Goal: Task Accomplishment & Management: Use online tool/utility

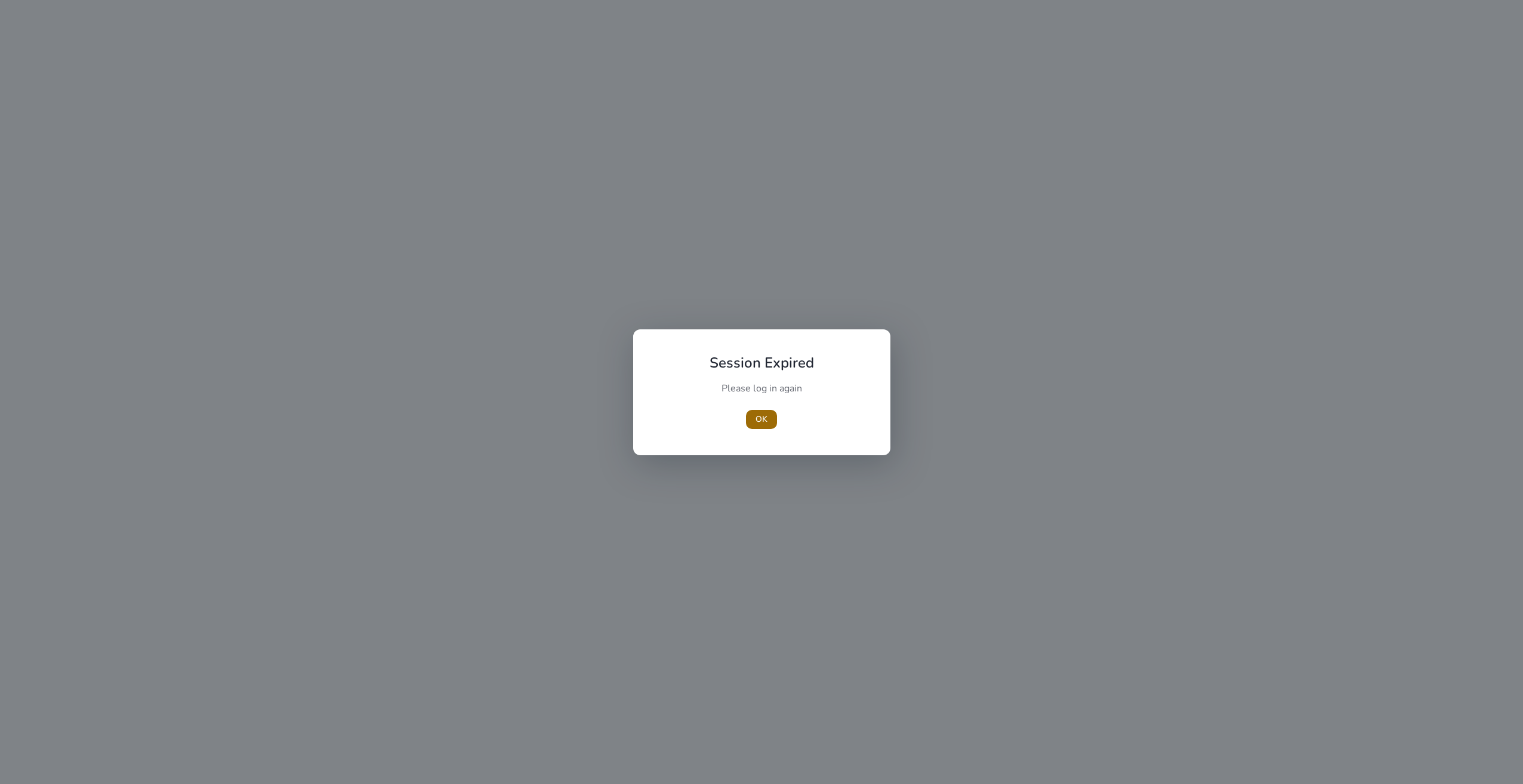
click at [757, 419] on span "OK" at bounding box center [761, 418] width 12 height 12
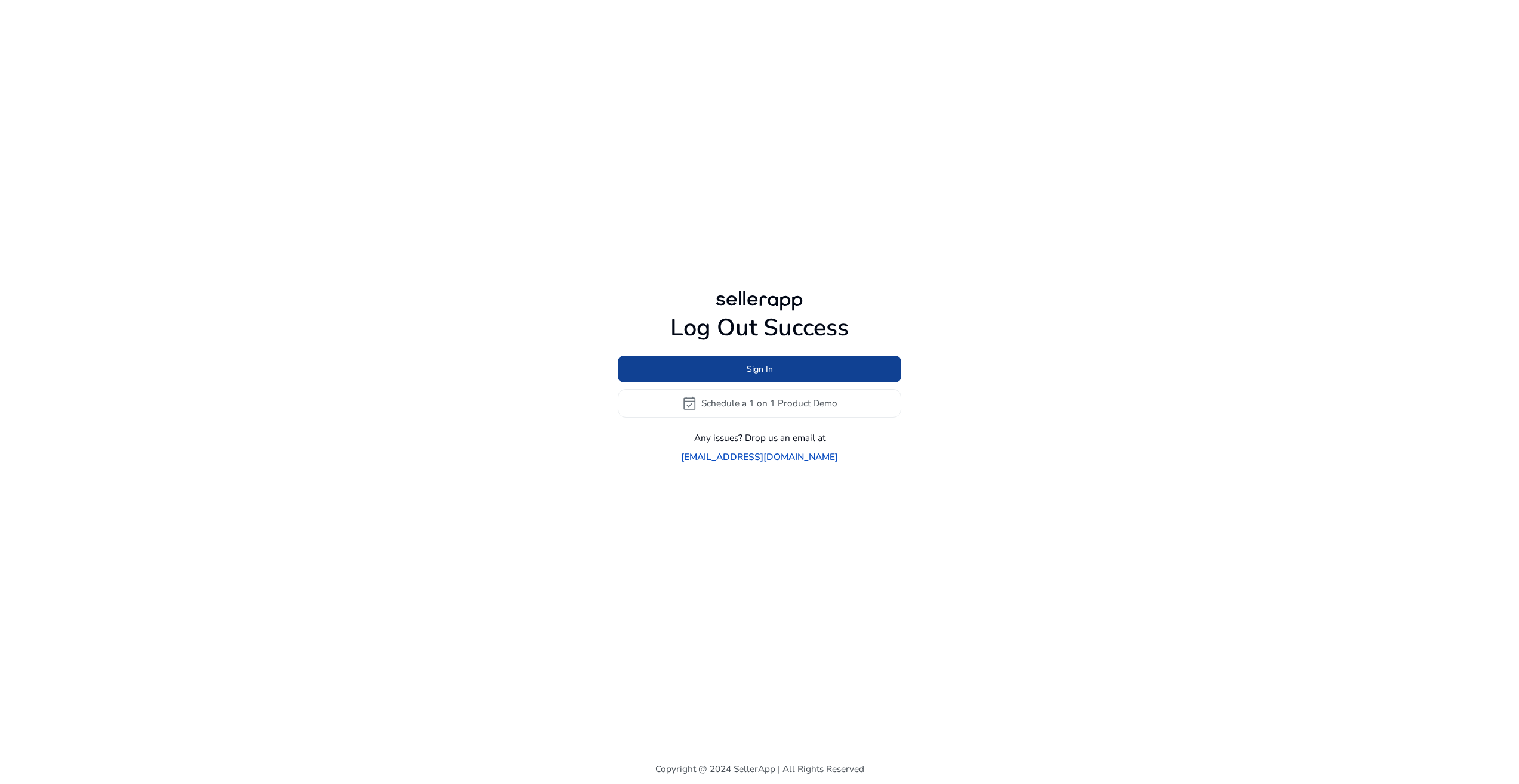
click at [772, 375] on span "Sign In" at bounding box center [760, 369] width 26 height 12
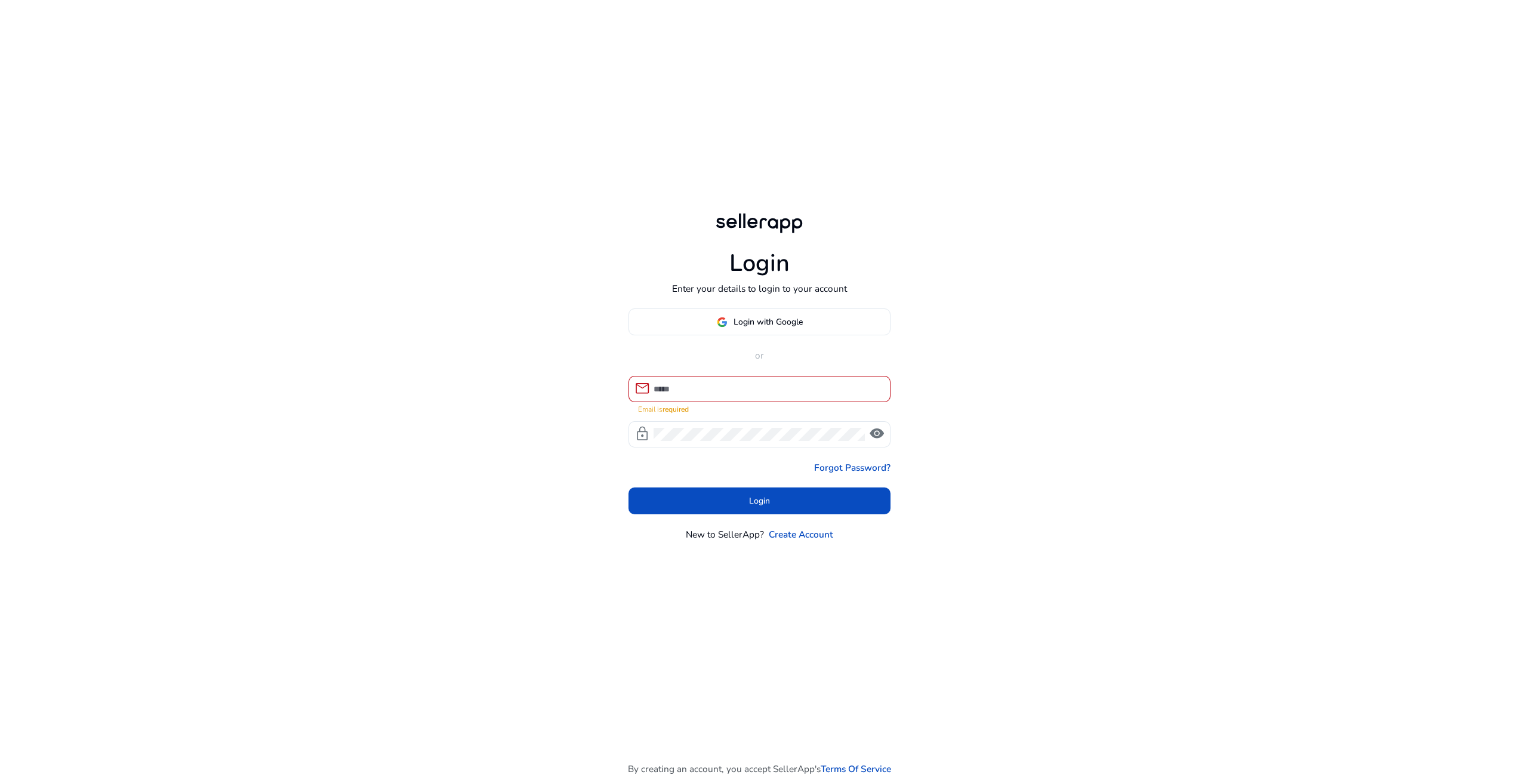
type input "**********"
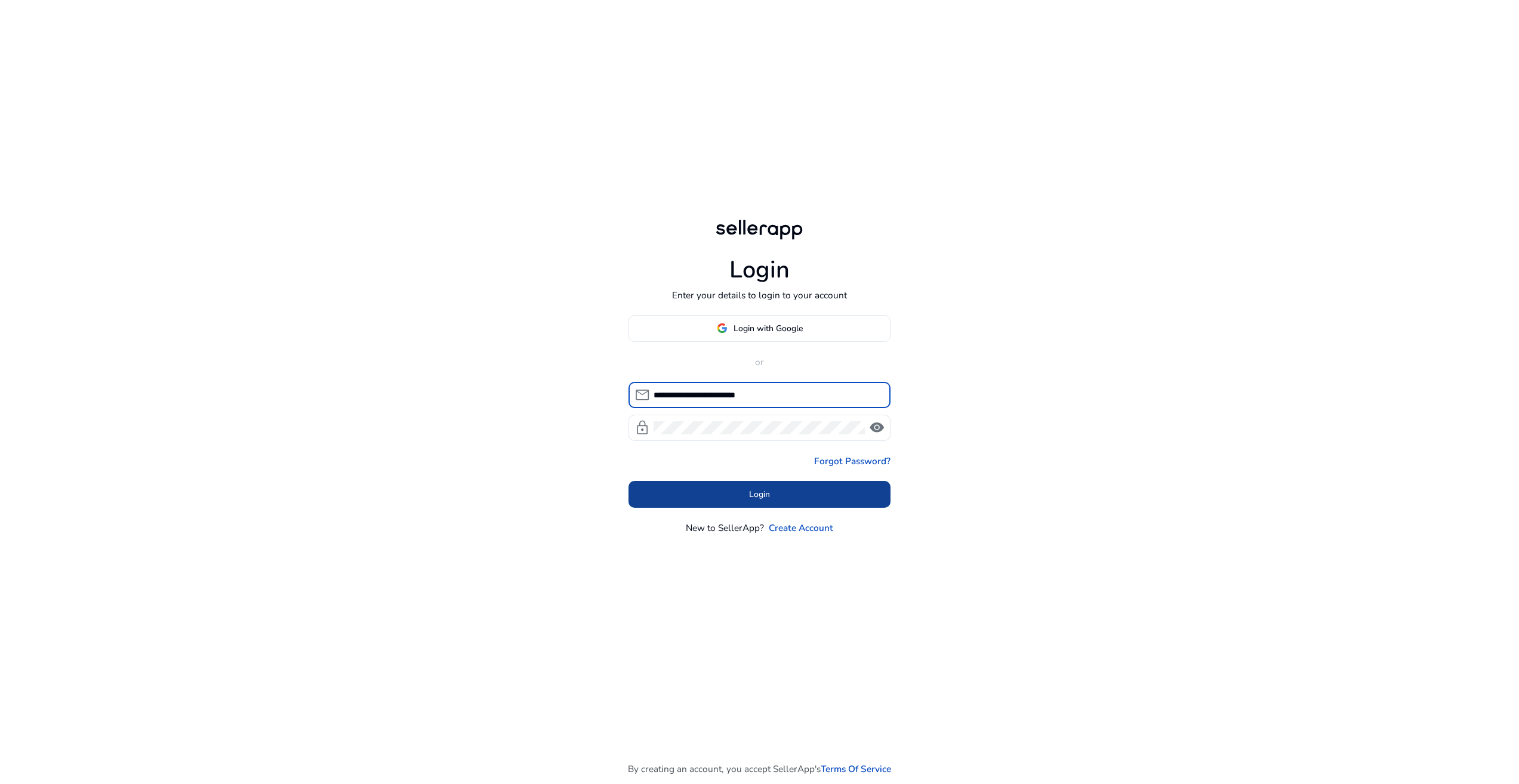
click at [754, 490] on span "Login" at bounding box center [759, 493] width 21 height 12
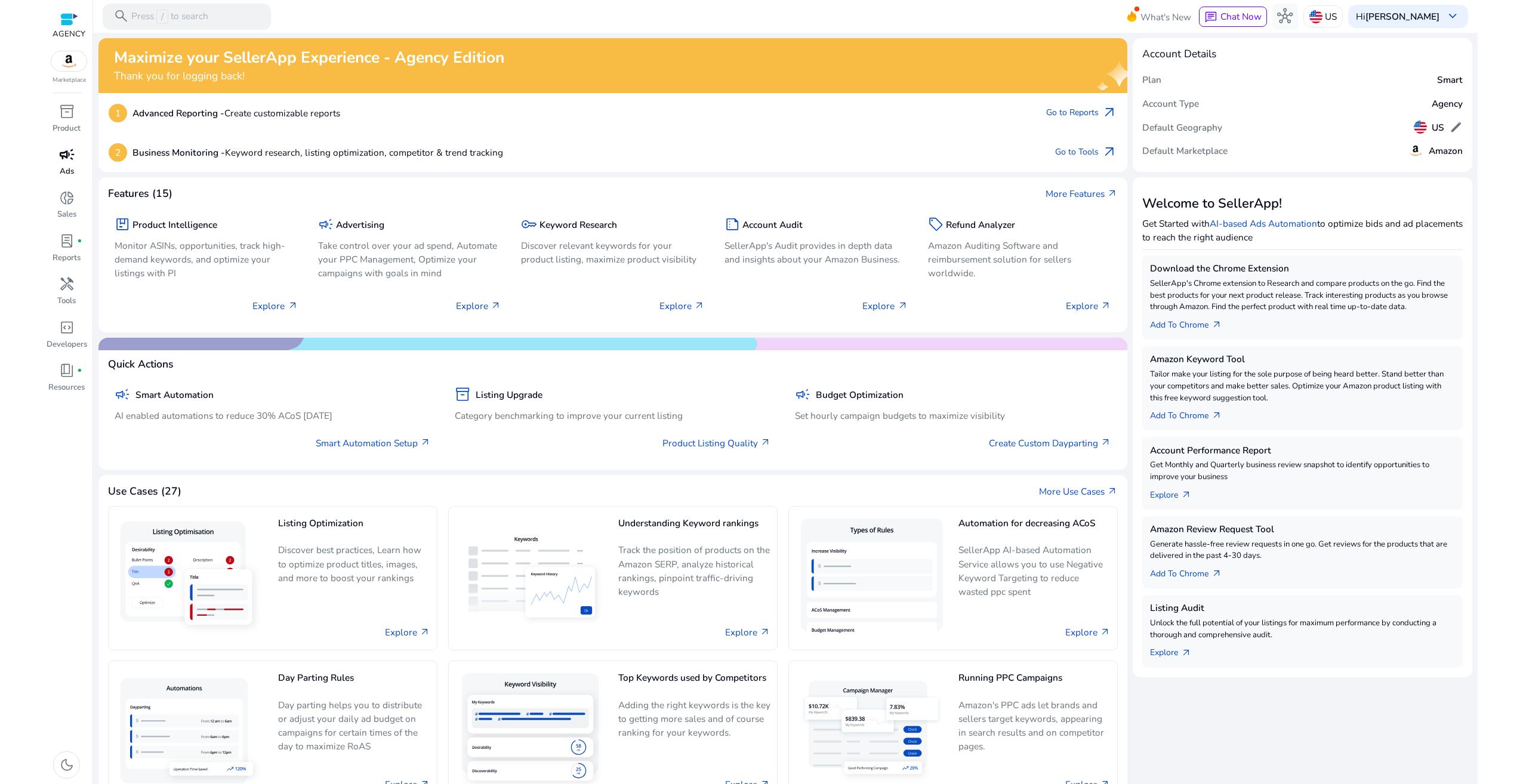
click at [68, 158] on span "campaign" at bounding box center [67, 154] width 16 height 16
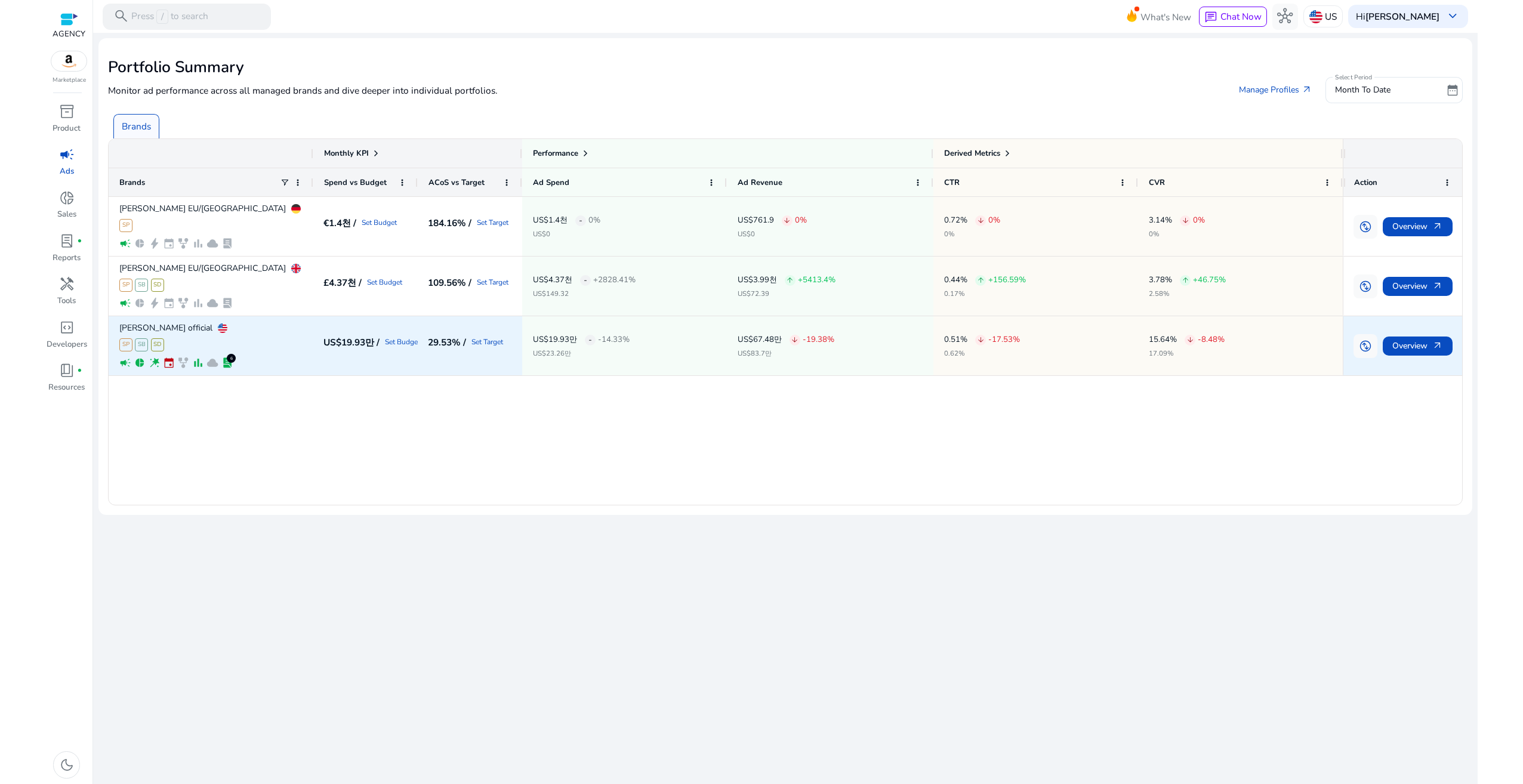
click at [146, 327] on p "[PERSON_NAME] official" at bounding box center [165, 327] width 93 height 8
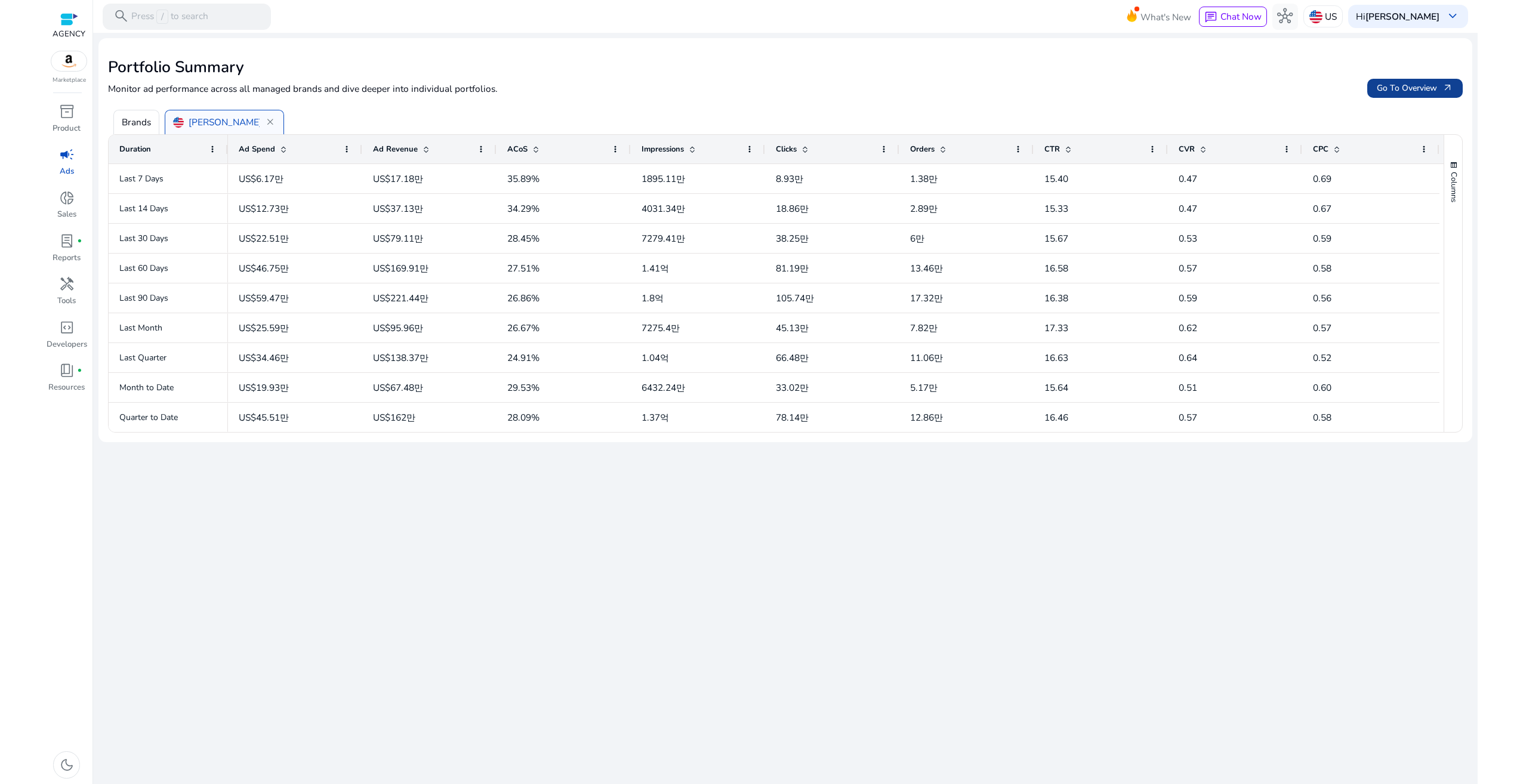
click at [1445, 84] on span "arrow_outward" at bounding box center [1448, 87] width 10 height 10
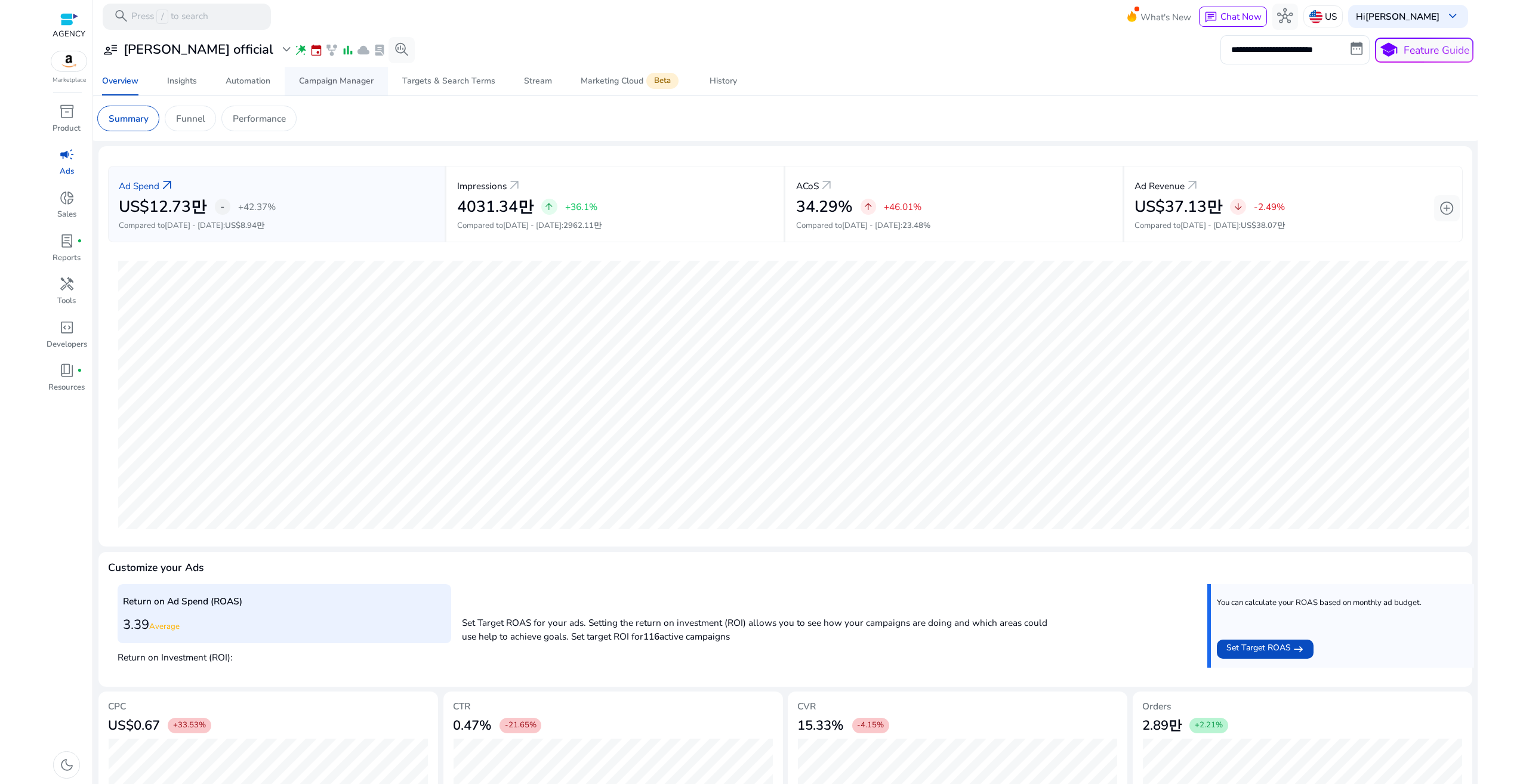
click at [336, 81] on div "Campaign Manager" at bounding box center [337, 81] width 75 height 8
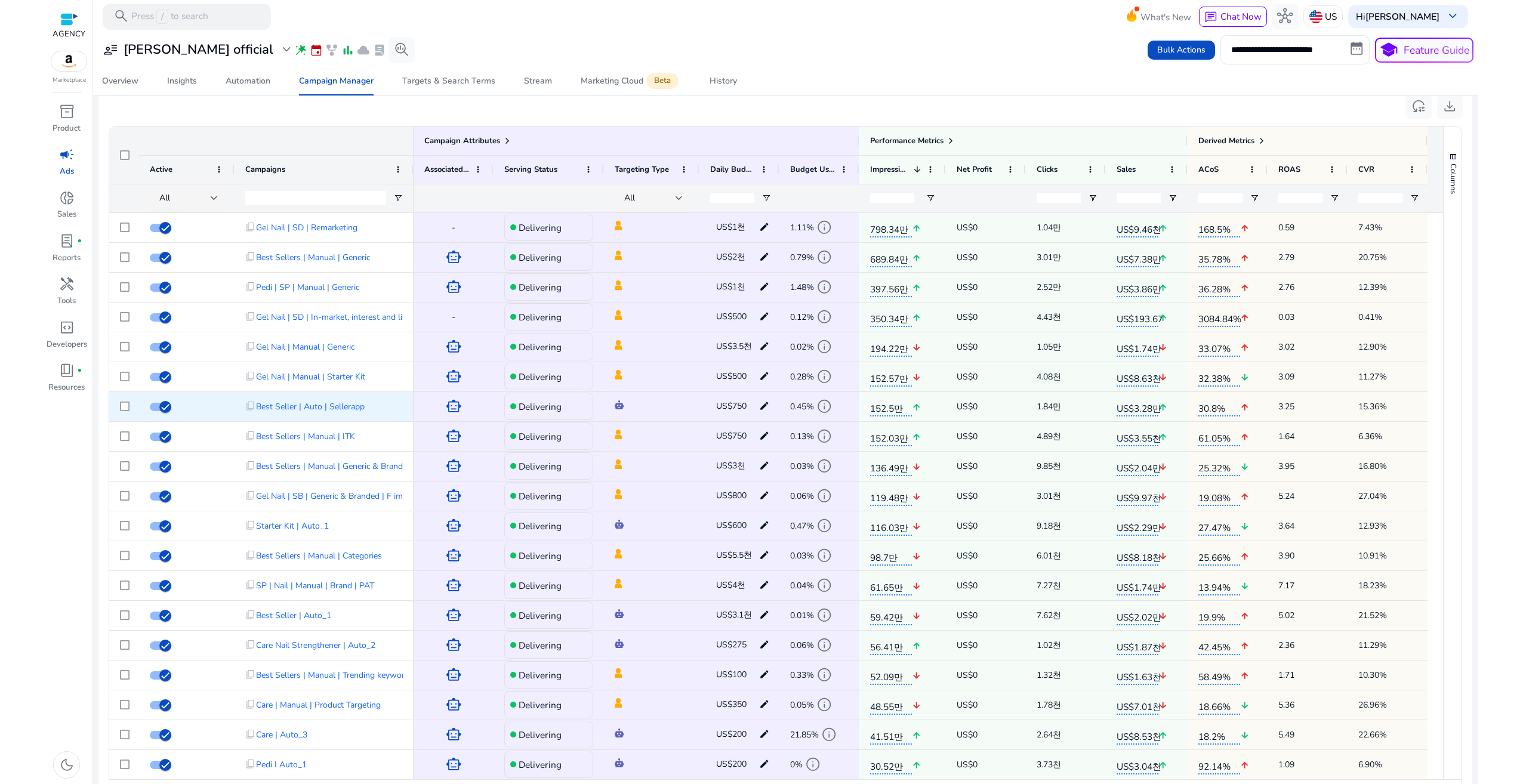
scroll to position [726, 0]
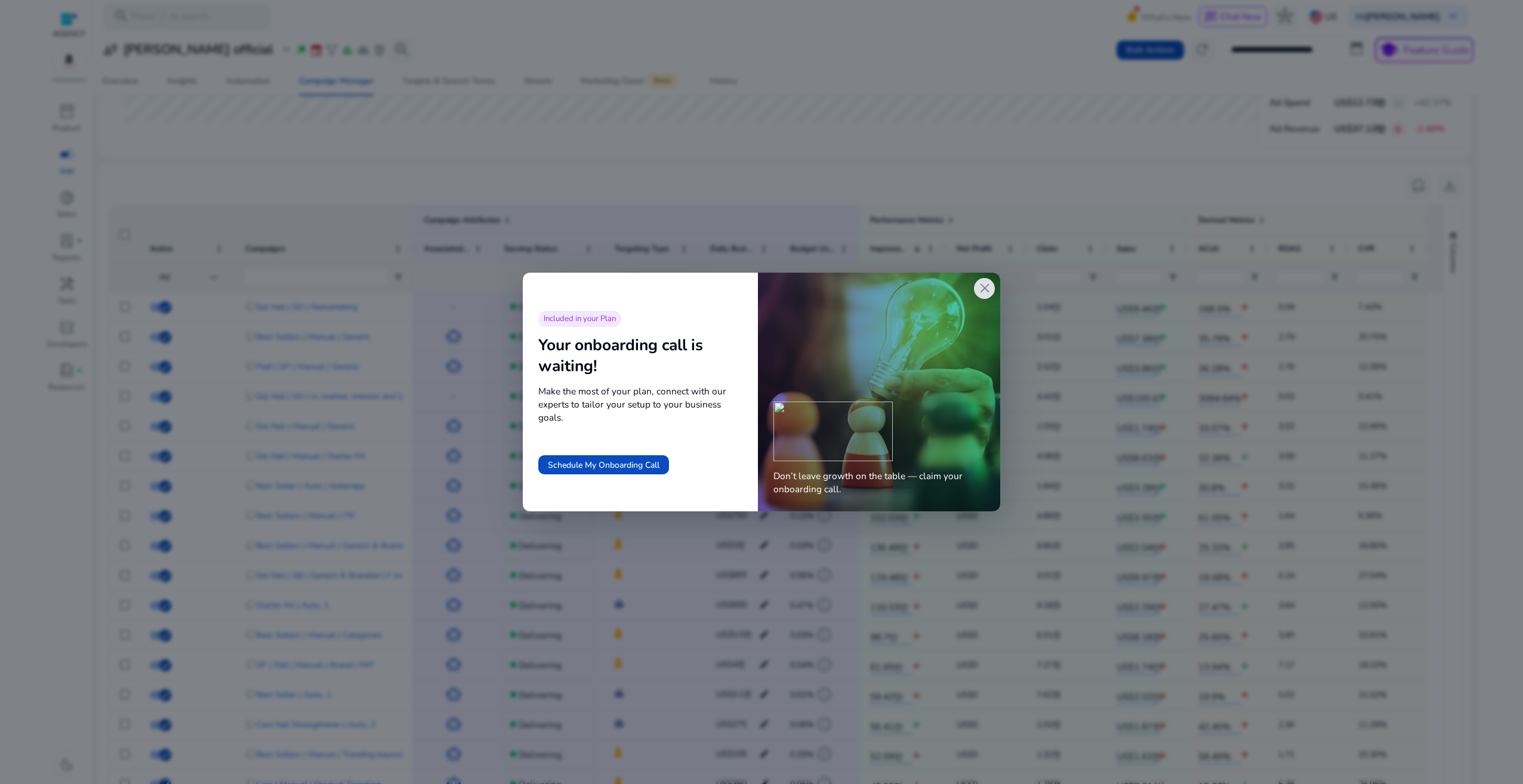
click at [982, 286] on span "close" at bounding box center [984, 288] width 16 height 16
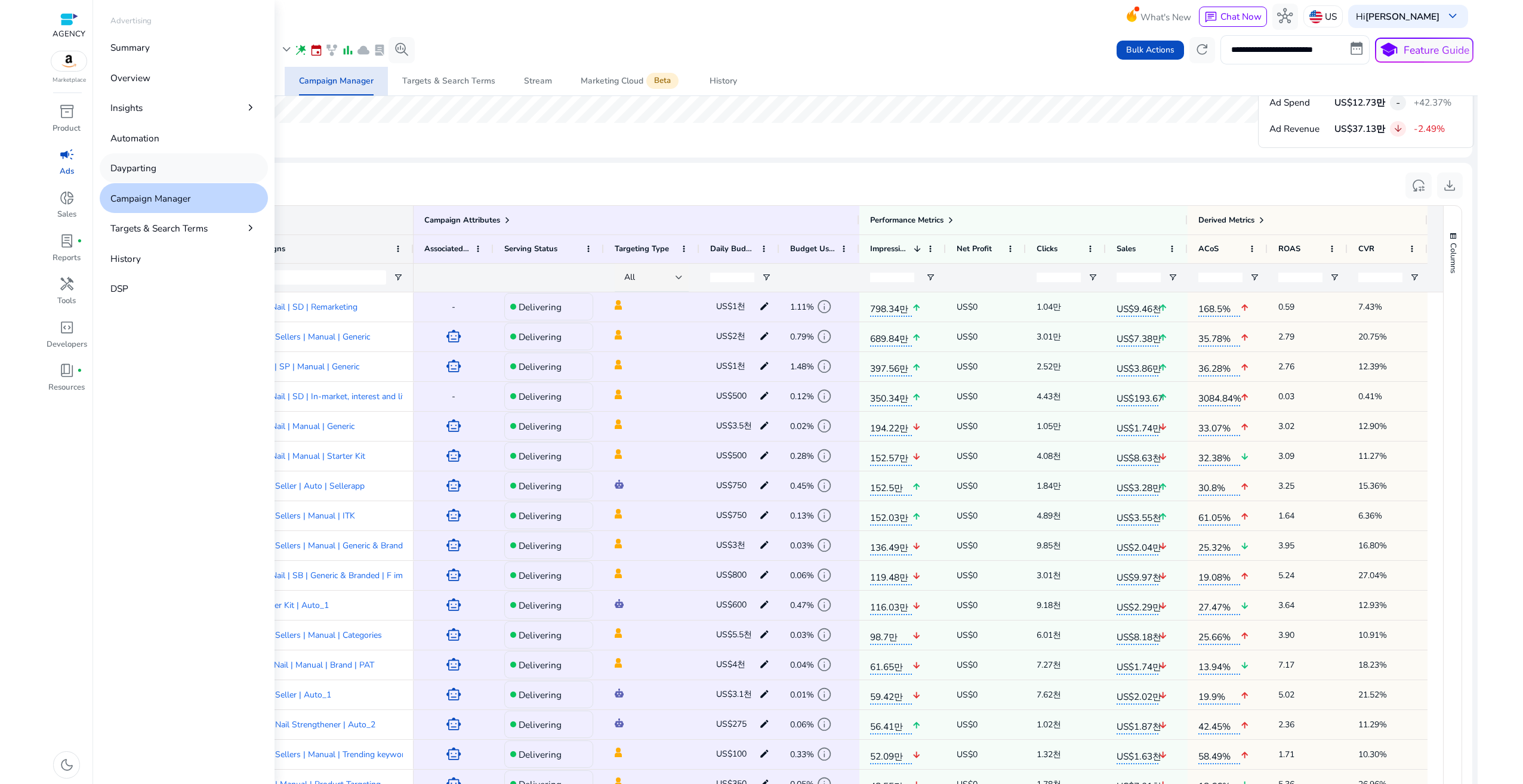
click at [129, 165] on p "Dayparting" at bounding box center [133, 168] width 46 height 14
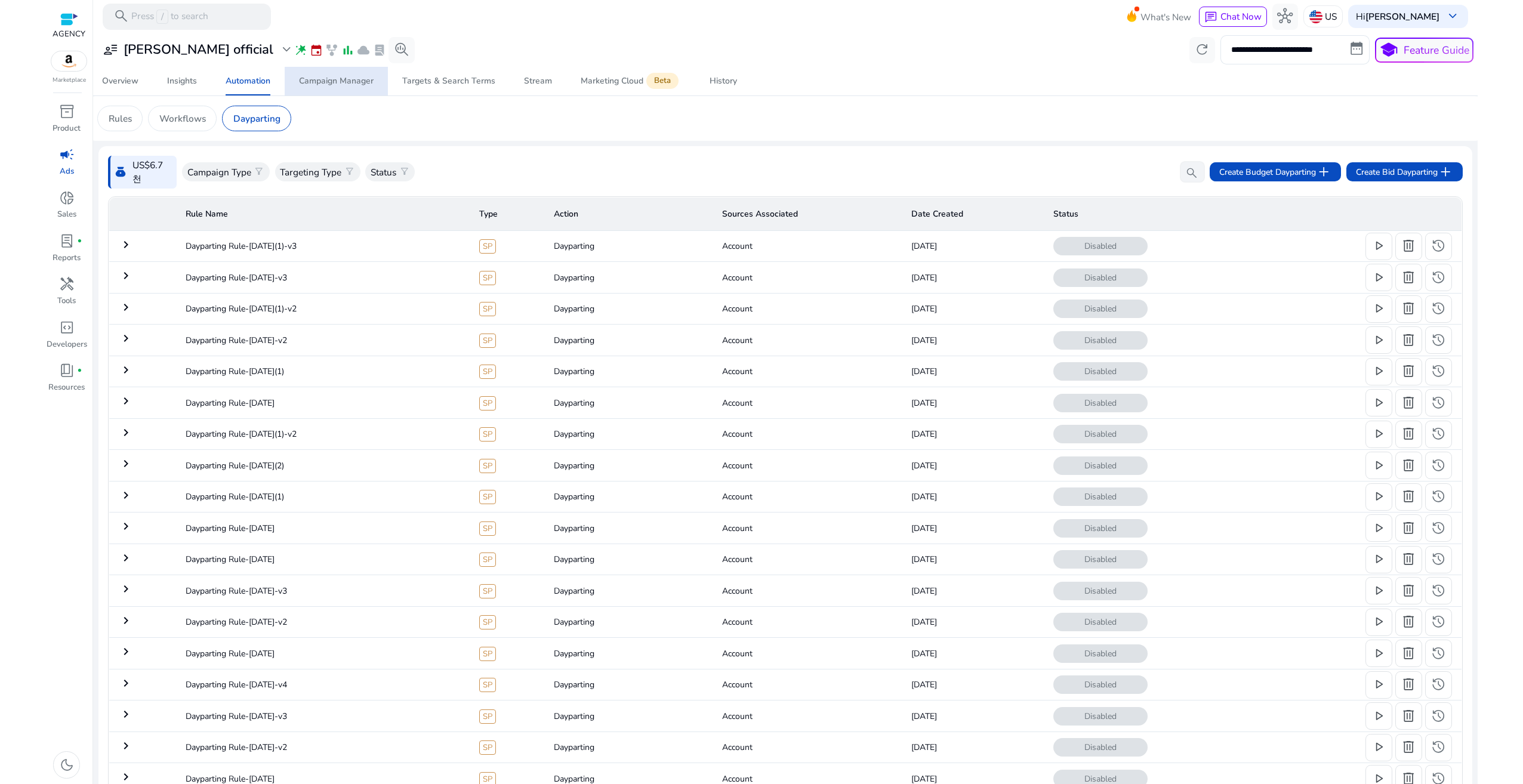
click at [946, 240] on td "[DATE]" at bounding box center [972, 246] width 142 height 31
click at [179, 244] on td "Dayparting Rule-[DATE](1)-v3" at bounding box center [323, 246] width 293 height 31
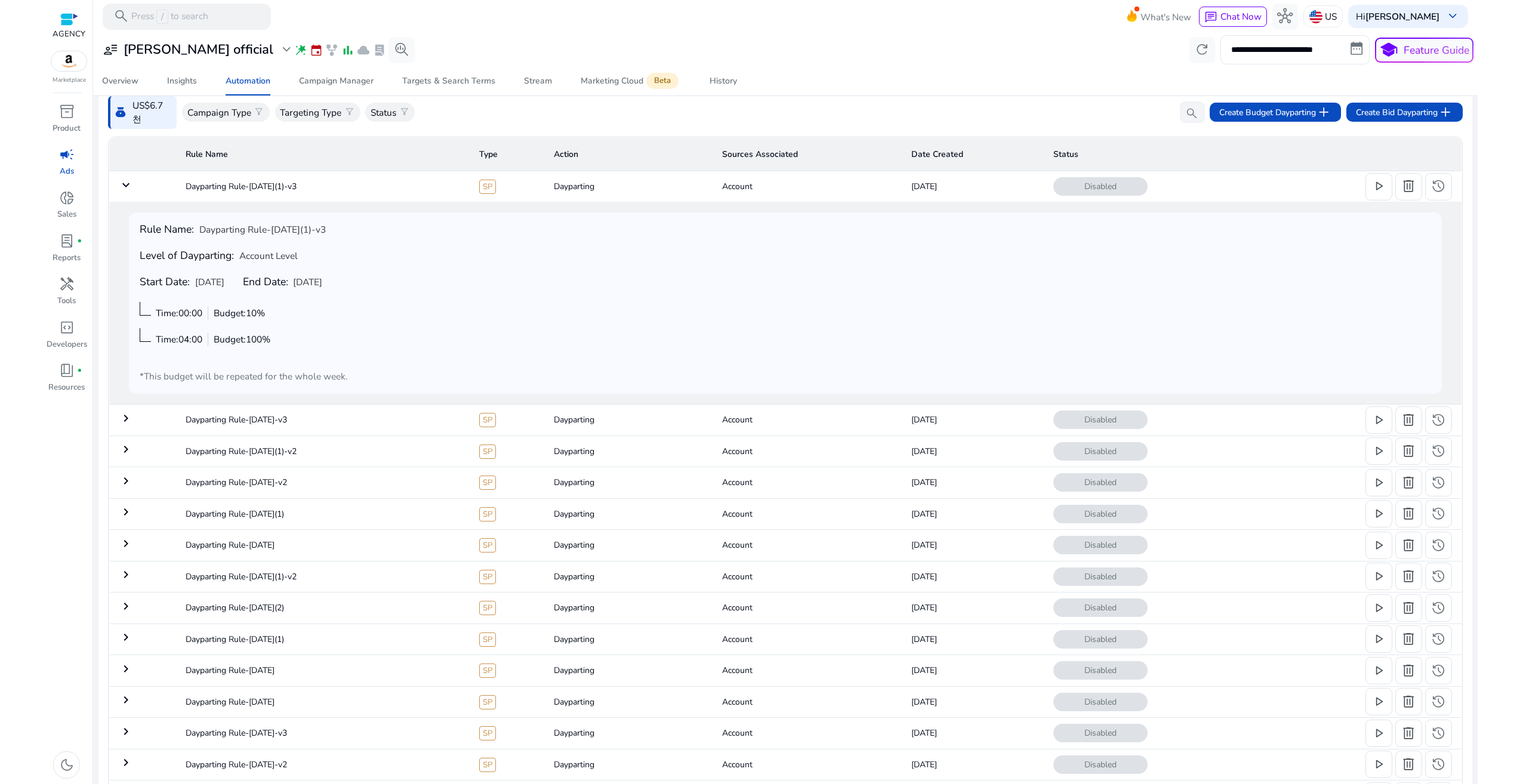
scroll to position [53, 0]
